Goal: Transaction & Acquisition: Purchase product/service

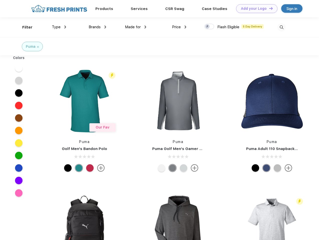
click at [255, 9] on link "Add your Logo Design Tool" at bounding box center [256, 8] width 41 height 9
click at [0, 0] on div "Design Tool" at bounding box center [0, 0] width 0 height 0
click at [269, 8] on link "Add your Logo Design Tool" at bounding box center [256, 8] width 41 height 9
click at [24, 27] on div "Filter" at bounding box center [27, 28] width 10 height 6
click at [59, 27] on span "Type" at bounding box center [56, 27] width 9 height 5
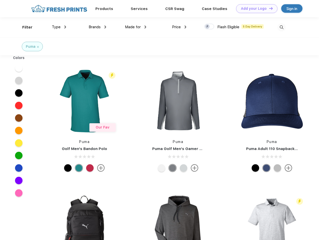
click at [97, 27] on span "Brands" at bounding box center [95, 27] width 12 height 5
click at [136, 27] on span "Made for" at bounding box center [133, 27] width 16 height 5
click at [179, 27] on span "Price" at bounding box center [176, 27] width 9 height 5
click at [209, 27] on div at bounding box center [209, 27] width 10 height 6
click at [208, 27] on input "checkbox" at bounding box center [205, 25] width 3 height 3
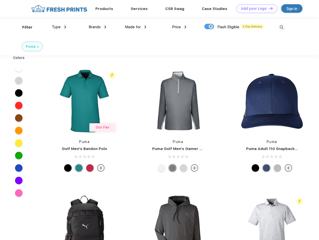
click at [281, 27] on img at bounding box center [281, 27] width 8 height 8
